Goal: Information Seeking & Learning: Find specific fact

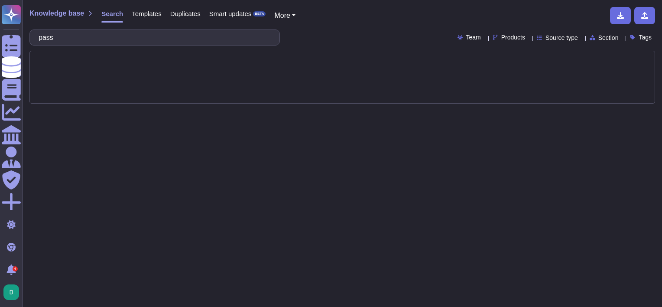
type input "pas"
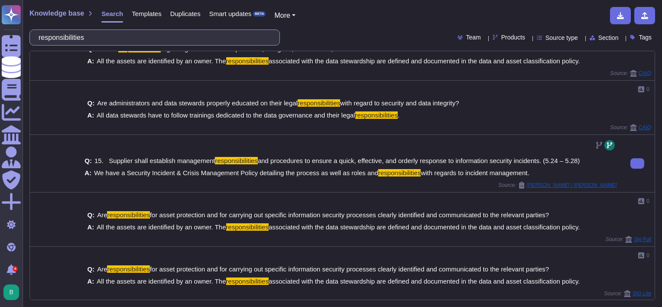
scroll to position [198, 0]
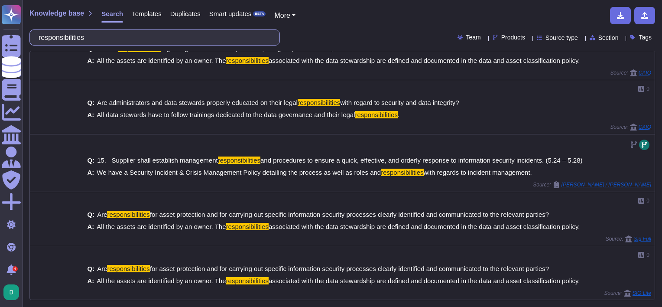
click at [161, 41] on input "responsibilities" at bounding box center [152, 37] width 237 height 15
click at [161, 43] on input "responsibilities" at bounding box center [152, 37] width 237 height 15
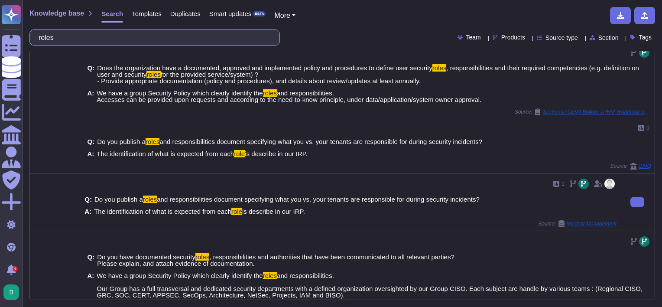
scroll to position [325, 0]
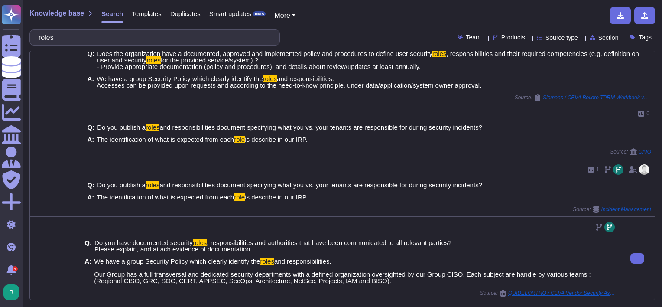
drag, startPoint x: 95, startPoint y: 272, endPoint x: 370, endPoint y: 279, distance: 274.8
click at [370, 279] on span "We have a group Security Policy which clearly identify the roles and responsibi…" at bounding box center [355, 271] width 522 height 26
copy span "Our Group has a full transversal and dedicated security departments with a defi…"
click at [482, 252] on div "Q: Do you have documented security roles , responsibilities and authorities tha…" at bounding box center [350, 261] width 532 height 55
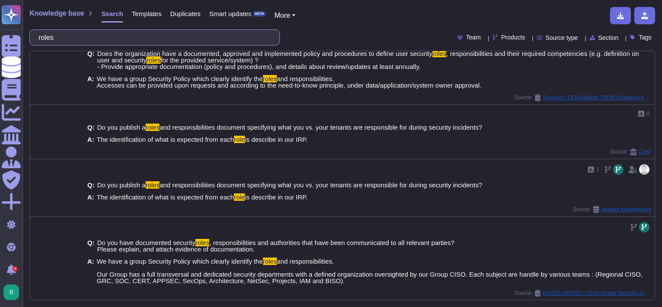
click at [153, 34] on input "roles" at bounding box center [152, 37] width 237 height 15
click at [153, 33] on input "roles" at bounding box center [152, 37] width 237 height 15
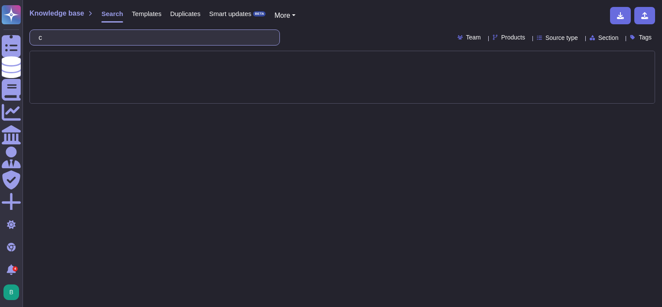
scroll to position [0, 0]
type input "change"
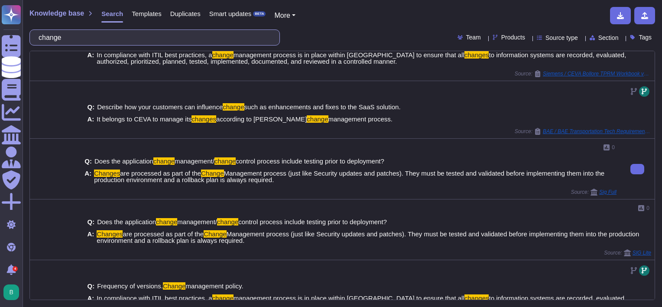
scroll to position [130, 0]
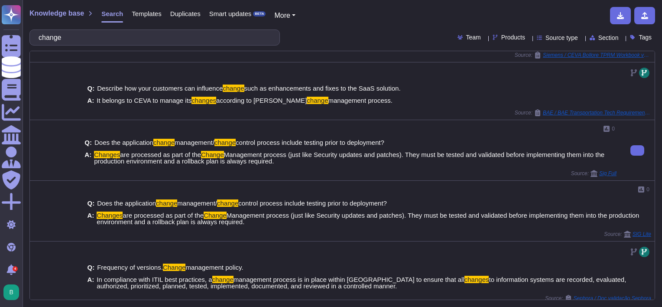
drag, startPoint x: 298, startPoint y: 163, endPoint x: 94, endPoint y: 154, distance: 204.2
click at [94, 154] on span "Changes are processed as part of the Change Management process (just like Secur…" at bounding box center [355, 157] width 522 height 13
copy span "Changes are processed as part of the Change Management process (just like Secur…"
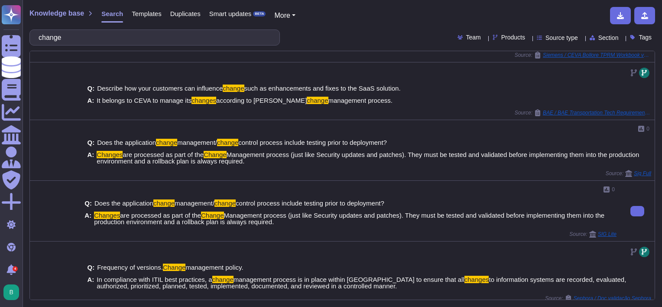
click at [430, 211] on span "Management process (just like Security updates and patches). They must be teste…" at bounding box center [349, 218] width 510 height 14
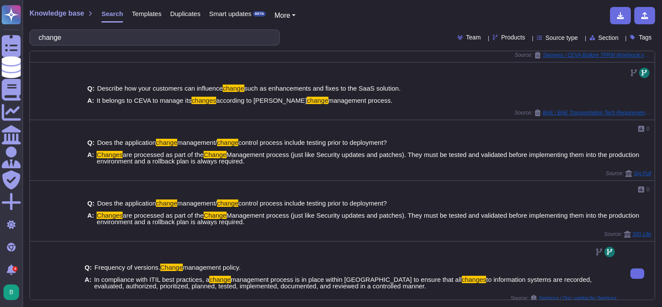
drag, startPoint x: 412, startPoint y: 279, endPoint x: 381, endPoint y: 290, distance: 33.2
click at [381, 290] on div "Q: Frequency of versions. Change management policy. A: In compliance with ITIL …" at bounding box center [350, 277] width 532 height 36
copy span "changes to information systems are recorded, evaluated, authorized, prioritized…"
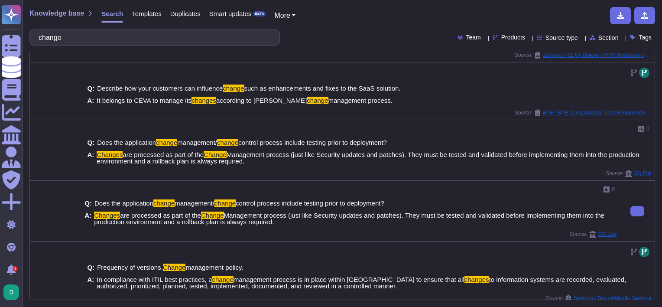
click at [367, 229] on div "Q: Does the application change management/ change control process include testi…" at bounding box center [350, 213] width 532 height 36
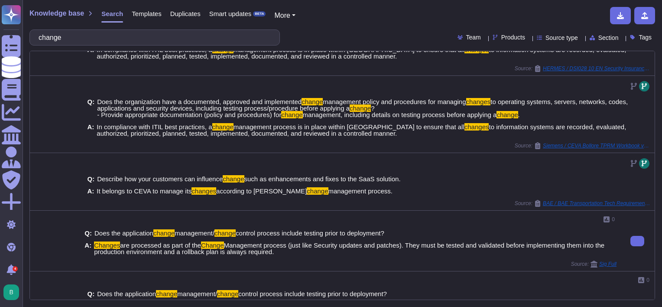
scroll to position [0, 0]
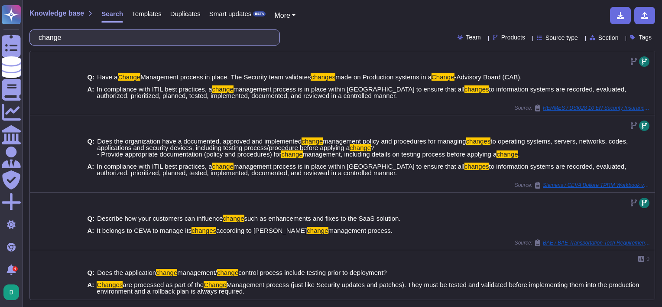
click at [85, 40] on input "change" at bounding box center [152, 37] width 237 height 15
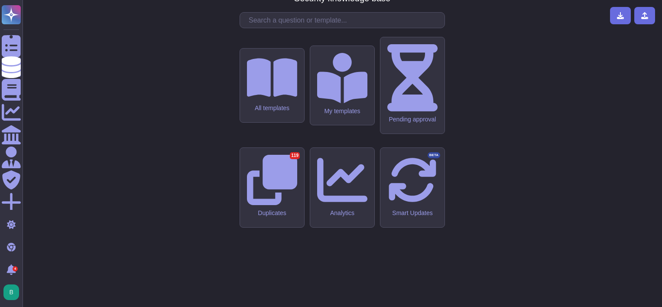
drag, startPoint x: 118, startPoint y: 77, endPoint x: 120, endPoint y: 61, distance: 15.7
click at [118, 78] on div "CMA - CGM Security knowledge base All templates My templates Pending approval D…" at bounding box center [342, 153] width 626 height 293
